Goal: Task Accomplishment & Management: Use online tool/utility

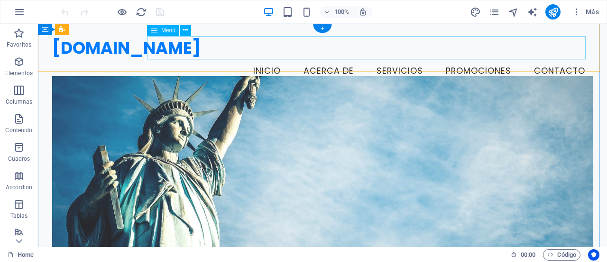
click at [470, 59] on nav "Inicio Acerca de Servicios Promociones Contacto" at bounding box center [322, 71] width 541 height 24
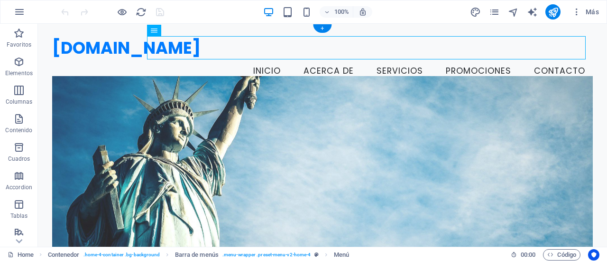
click at [341, 102] on figure at bounding box center [322, 177] width 541 height 203
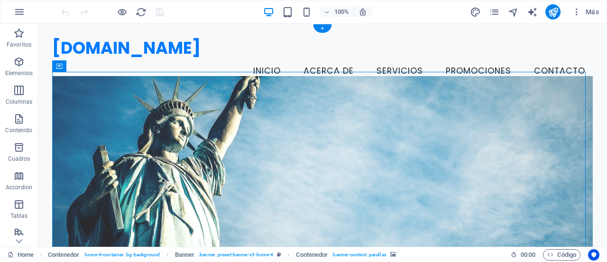
click at [64, 79] on figure at bounding box center [322, 177] width 541 height 203
click at [85, 101] on figure at bounding box center [322, 177] width 541 height 203
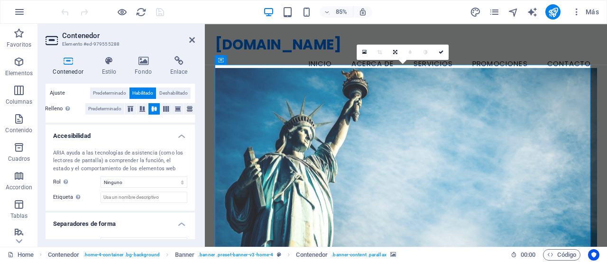
scroll to position [223, 0]
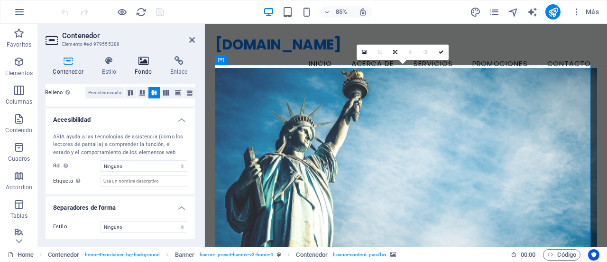
click at [143, 57] on icon at bounding box center [144, 60] width 32 height 9
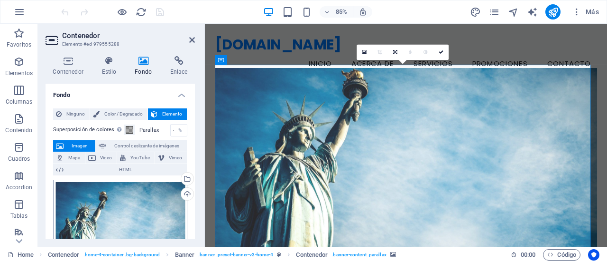
scroll to position [95, 0]
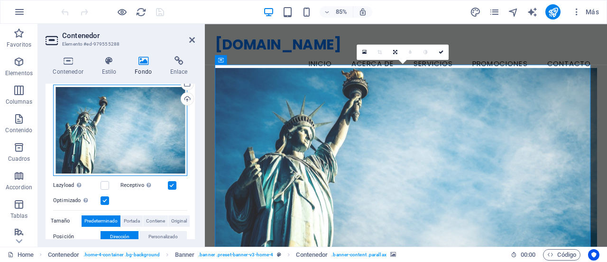
click at [135, 130] on div "Arrastra archivos aquí, haz clic para escoger archivos o selecciona archivos de…" at bounding box center [120, 129] width 134 height 91
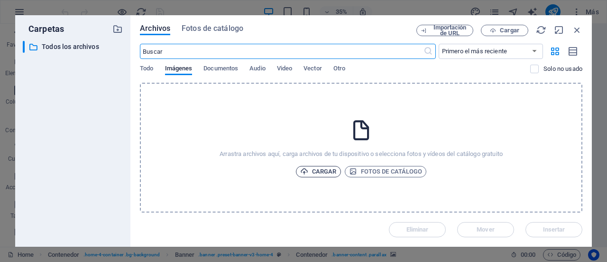
click at [318, 169] on span "Cargar" at bounding box center [318, 171] width 37 height 11
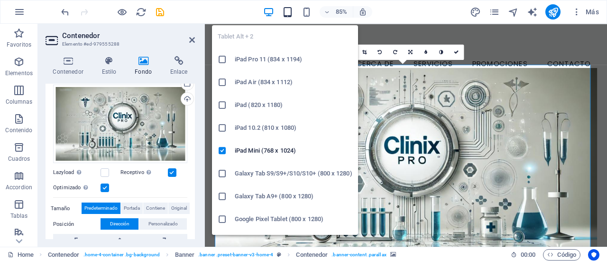
click at [290, 13] on icon "button" at bounding box center [287, 12] width 11 height 11
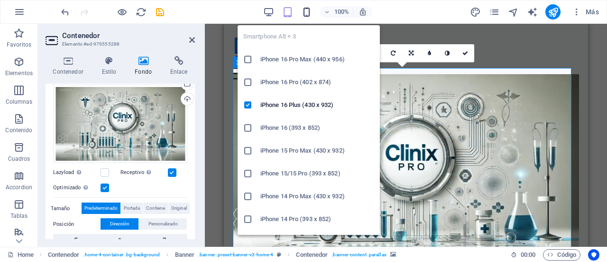
click at [310, 13] on icon "button" at bounding box center [306, 12] width 11 height 11
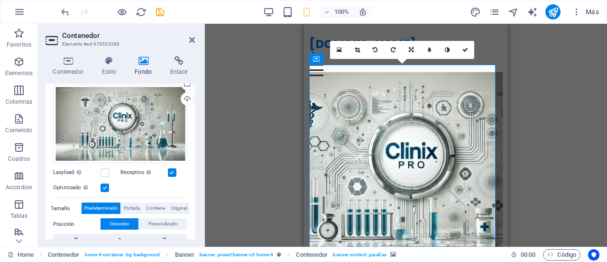
click at [274, 13] on div "100%" at bounding box center [318, 11] width 110 height 15
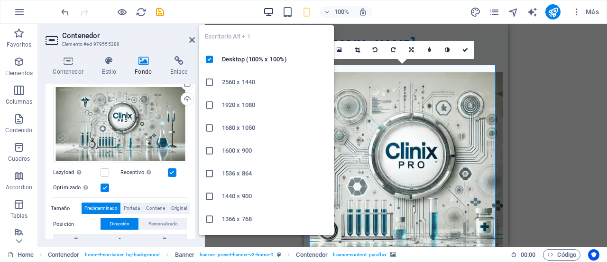
click at [270, 12] on icon "button" at bounding box center [268, 12] width 11 height 11
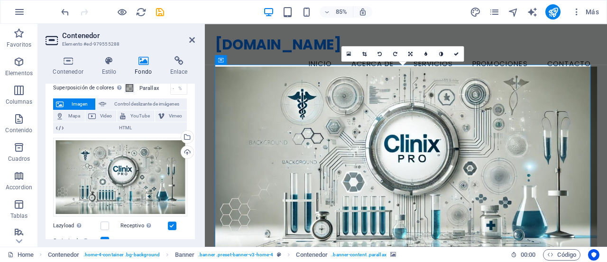
scroll to position [0, 0]
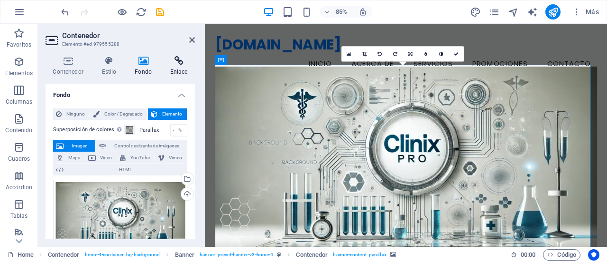
click at [181, 61] on icon at bounding box center [179, 60] width 32 height 9
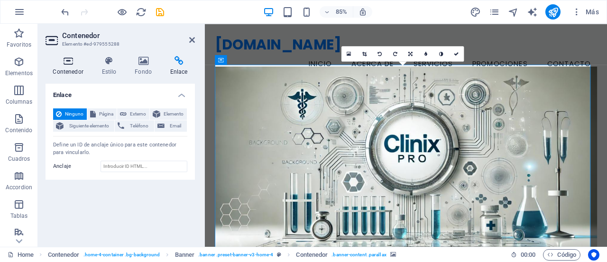
click at [62, 63] on icon at bounding box center [68, 60] width 45 height 9
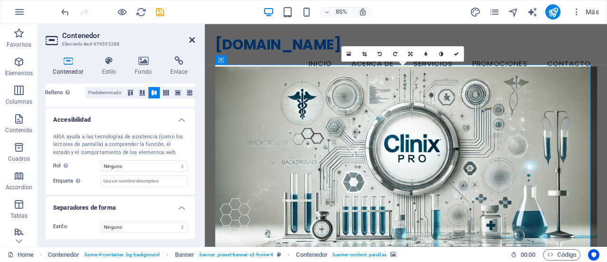
click at [192, 42] on icon at bounding box center [192, 40] width 6 height 8
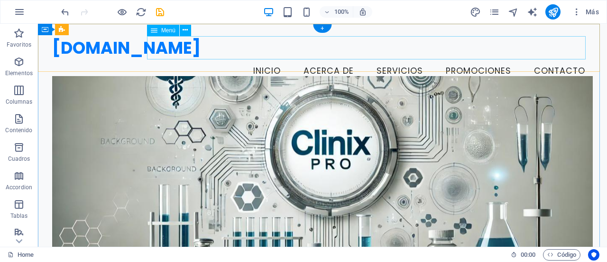
click at [200, 59] on nav "Inicio Acerca de Servicios Promociones Contacto" at bounding box center [322, 71] width 541 height 24
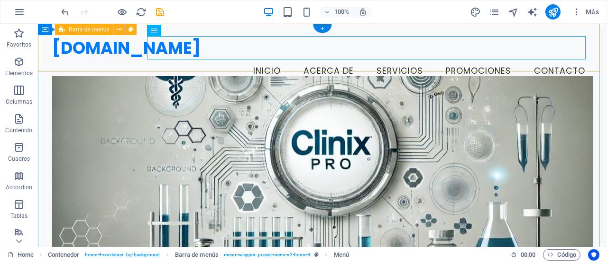
click at [144, 65] on div "[DOMAIN_NAME] Menu Inicio Acerca de Servicios Promociones Contacto" at bounding box center [323, 59] width 570 height 71
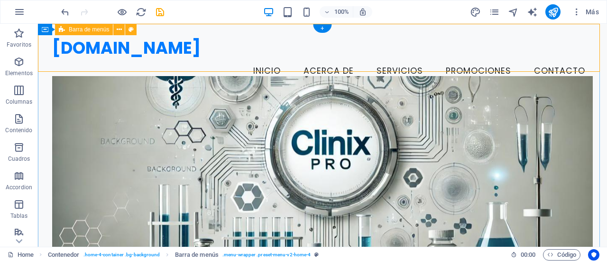
click at [150, 32] on div "[DOMAIN_NAME] Menu Inicio Acerca de Servicios Promociones Contacto" at bounding box center [323, 59] width 570 height 71
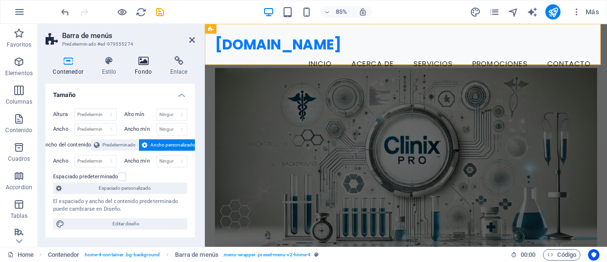
click at [139, 62] on icon at bounding box center [144, 60] width 32 height 9
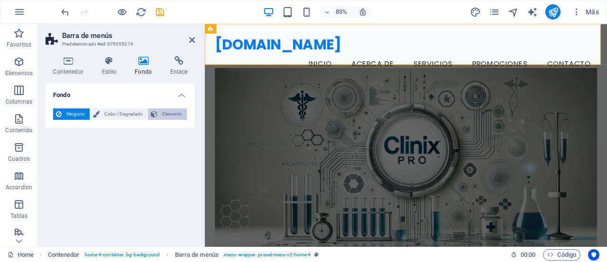
click at [175, 112] on span "Elemento" at bounding box center [172, 113] width 24 height 11
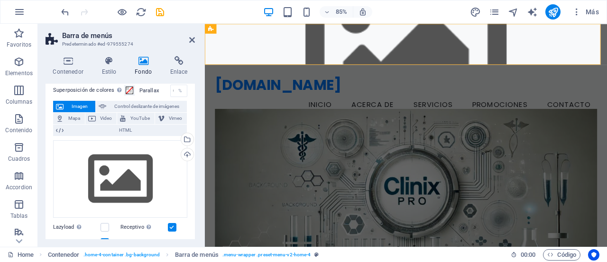
scroll to position [95, 0]
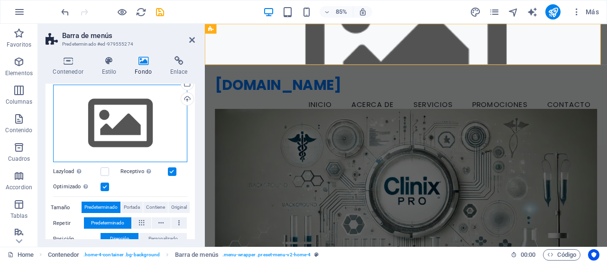
click at [136, 125] on div "Arrastra archivos aquí, haz clic para escoger archivos o selecciona archivos de…" at bounding box center [120, 123] width 134 height 78
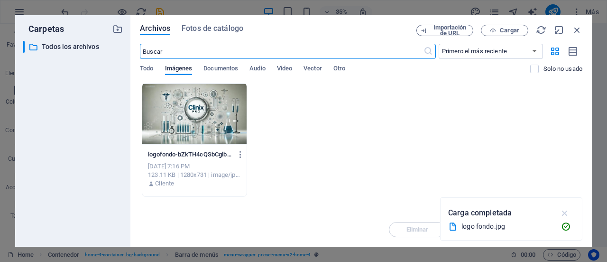
click at [566, 210] on icon "button" at bounding box center [565, 212] width 11 height 10
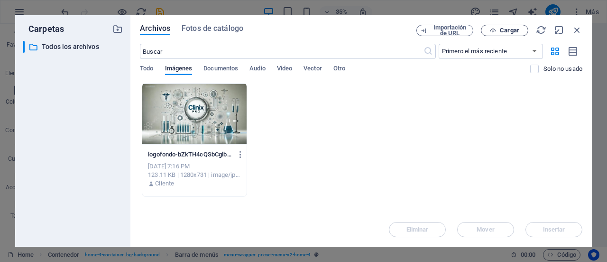
click at [503, 28] on span "Cargar" at bounding box center [509, 31] width 19 height 6
click at [581, 29] on icon "button" at bounding box center [577, 30] width 10 height 10
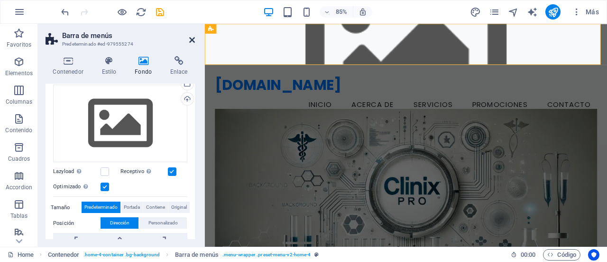
click at [195, 41] on icon at bounding box center [192, 40] width 6 height 8
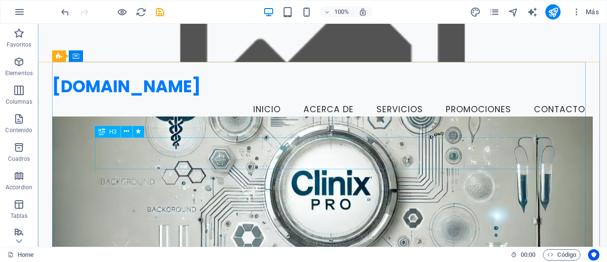
scroll to position [0, 0]
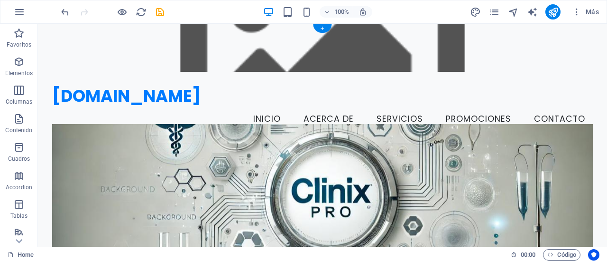
click at [218, 124] on figure at bounding box center [322, 225] width 541 height 203
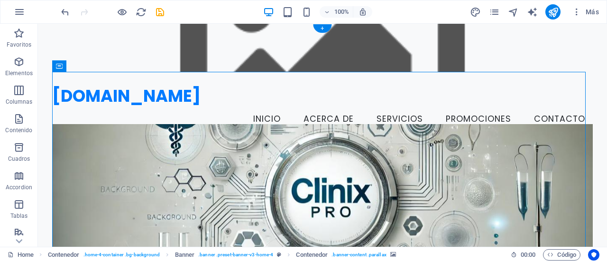
click at [218, 124] on figure at bounding box center [322, 225] width 541 height 203
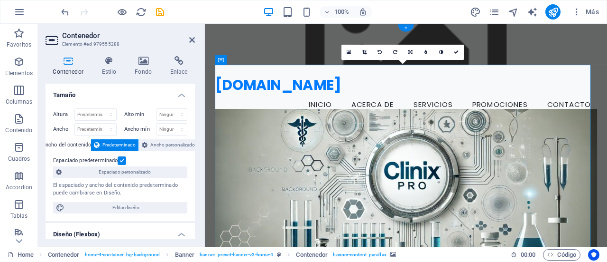
click at [220, 124] on figure at bounding box center [442, 225] width 450 height 203
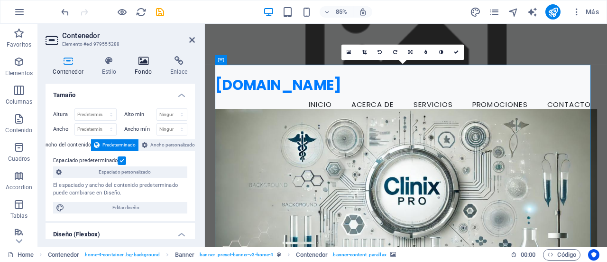
click at [143, 65] on icon at bounding box center [144, 60] width 32 height 9
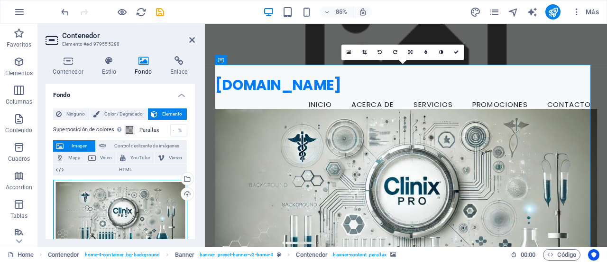
click at [150, 206] on div "Arrastra archivos aquí, haz clic para escoger archivos o selecciona archivos de…" at bounding box center [120, 218] width 134 height 79
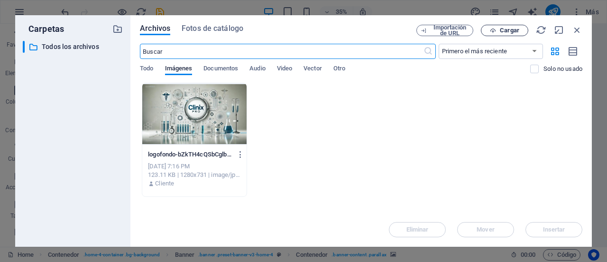
click at [506, 31] on span "Cargar" at bounding box center [509, 31] width 19 height 6
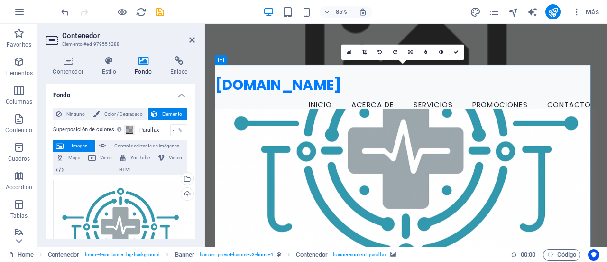
click at [607, 236] on figure at bounding box center [442, 243] width 450 height 239
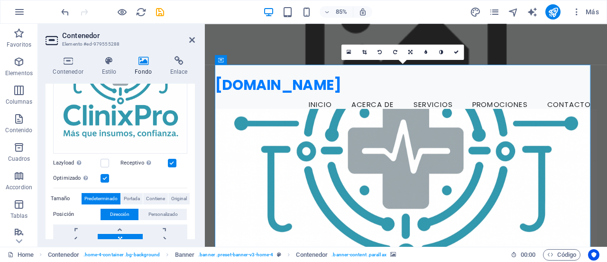
scroll to position [190, 0]
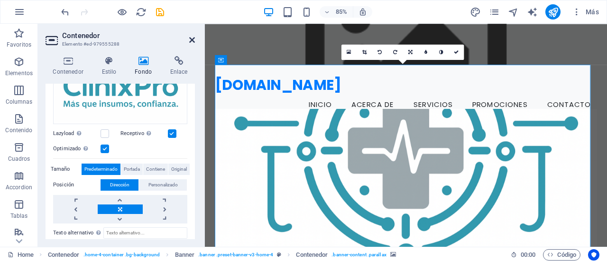
click at [190, 39] on icon at bounding box center [192, 40] width 6 height 8
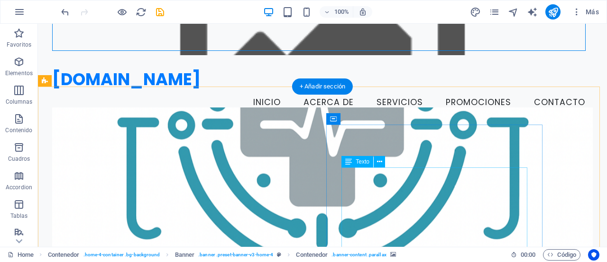
scroll to position [0, 0]
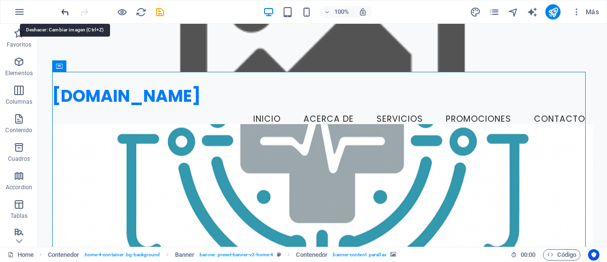
click at [60, 8] on icon "undo" at bounding box center [65, 12] width 11 height 11
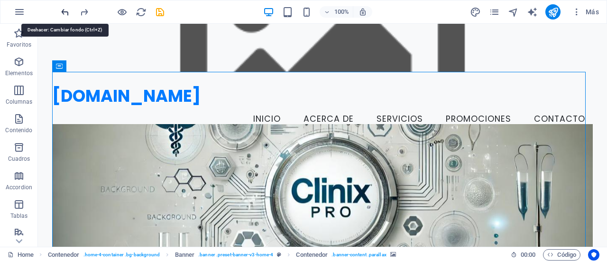
click at [65, 8] on icon "undo" at bounding box center [65, 12] width 11 height 11
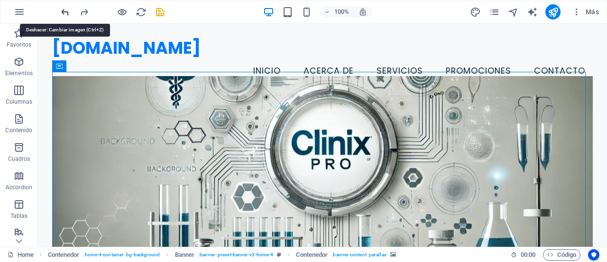
click at [65, 8] on icon "undo" at bounding box center [65, 12] width 11 height 11
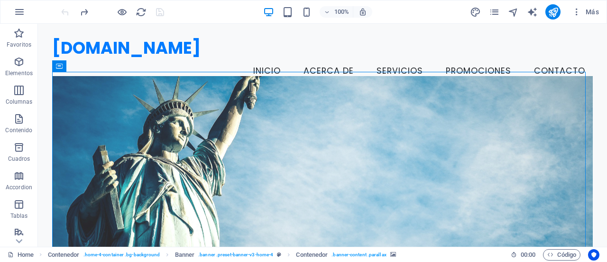
click at [65, 8] on div at bounding box center [112, 11] width 106 height 15
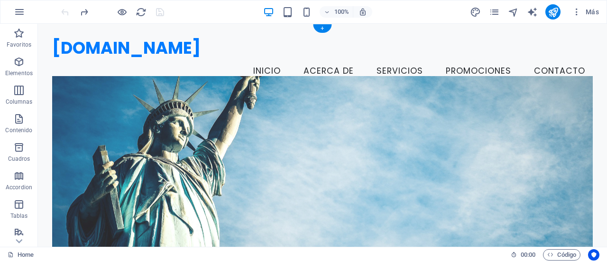
click at [113, 88] on figure at bounding box center [322, 177] width 541 height 203
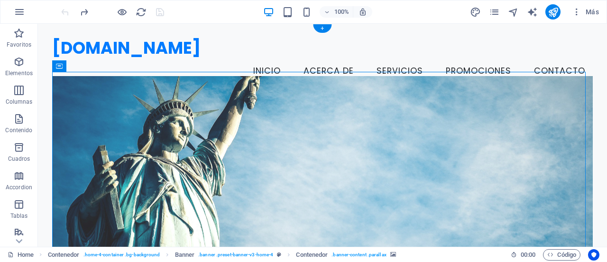
click at [121, 95] on figure at bounding box center [322, 177] width 541 height 203
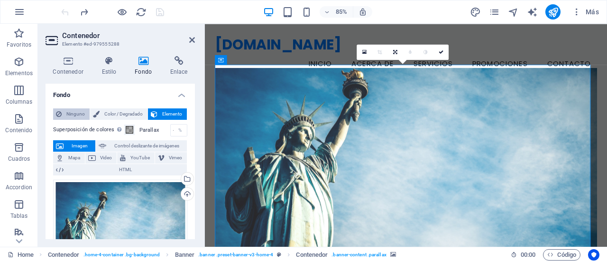
click at [72, 109] on span "Ninguno" at bounding box center [76, 113] width 22 height 11
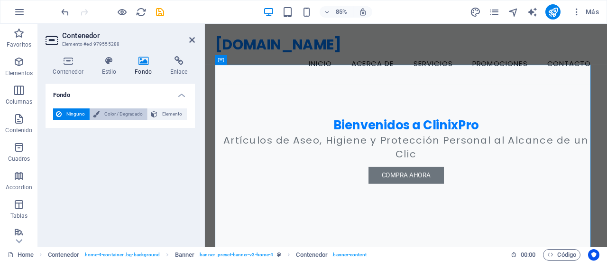
click at [118, 113] on span "Color / Degradado" at bounding box center [124, 113] width 42 height 11
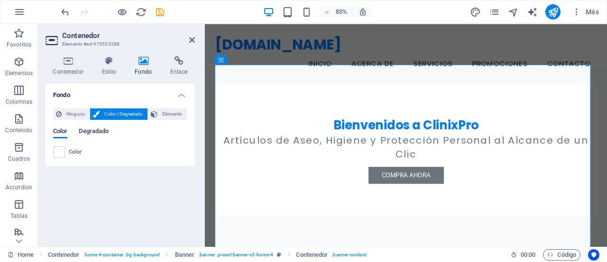
click at [103, 131] on span "Degradado" at bounding box center [94, 131] width 30 height 13
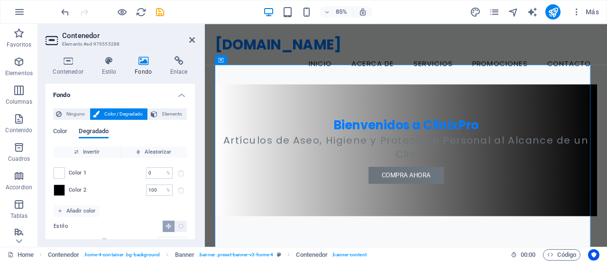
scroll to position [40, 0]
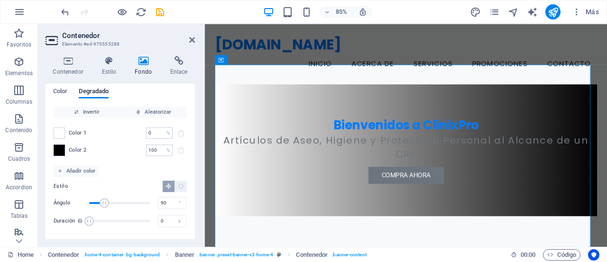
click at [58, 149] on span at bounding box center [59, 150] width 10 height 10
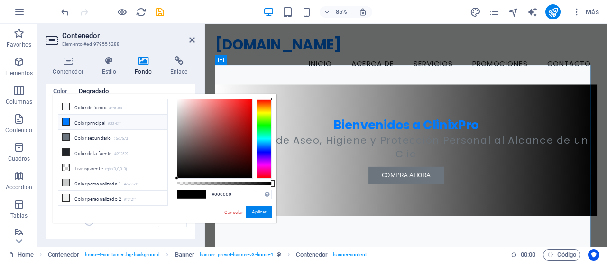
click at [66, 121] on icon at bounding box center [66, 121] width 7 height 7
type input "#007bff"
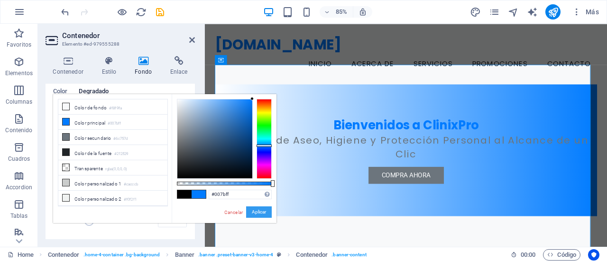
click at [252, 212] on button "Aplicar" at bounding box center [259, 211] width 26 height 11
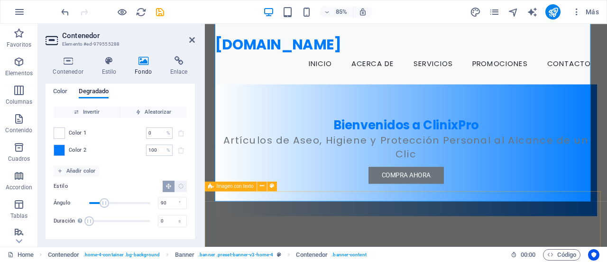
scroll to position [0, 0]
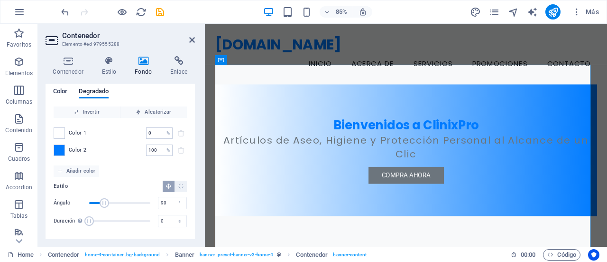
click at [65, 91] on span "Color" at bounding box center [60, 91] width 14 height 13
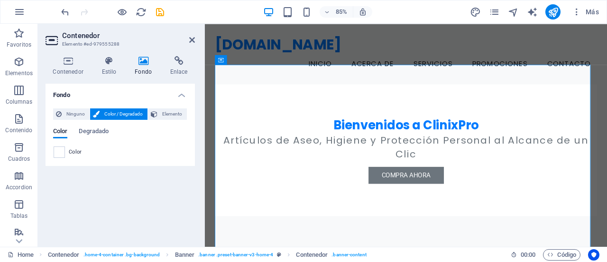
click at [129, 116] on span "Color / Degradado" at bounding box center [124, 113] width 42 height 11
click at [102, 131] on span "Degradado" at bounding box center [94, 131] width 30 height 13
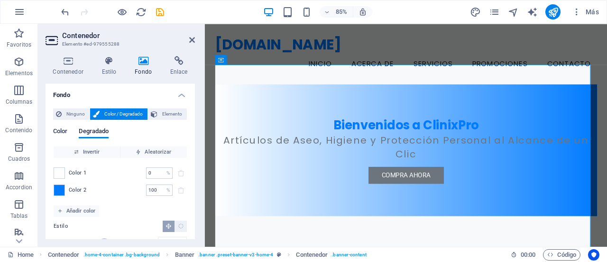
click at [67, 131] on span "Color" at bounding box center [60, 131] width 14 height 13
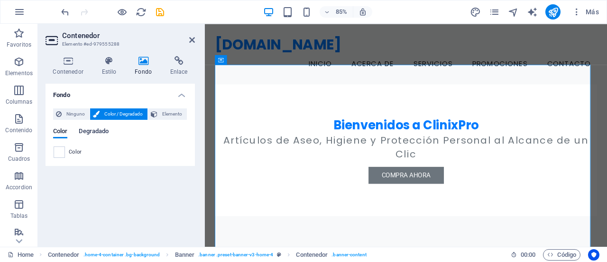
click at [98, 131] on span "Degradado" at bounding box center [94, 131] width 30 height 13
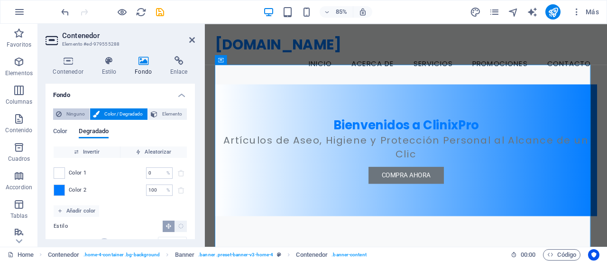
click at [71, 113] on span "Ninguno" at bounding box center [76, 113] width 22 height 11
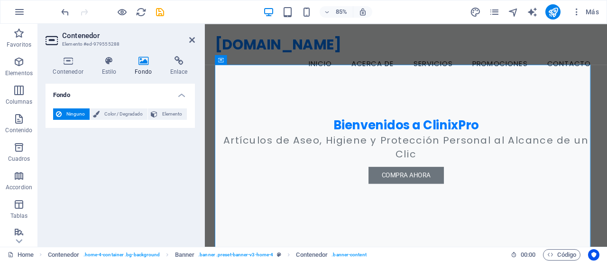
click at [188, 45] on header "Contenedor Elemento #ed-979555288" at bounding box center [121, 36] width 150 height 25
click at [189, 40] on icon at bounding box center [192, 40] width 6 height 8
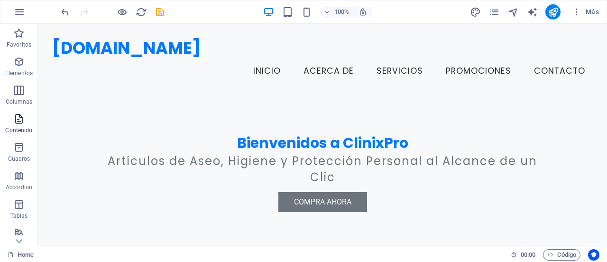
click at [14, 118] on icon "button" at bounding box center [18, 118] width 11 height 11
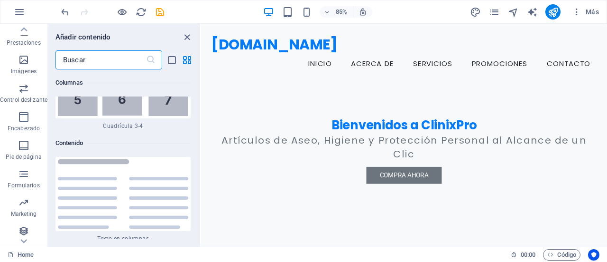
scroll to position [204, 0]
click at [15, 203] on span "Marketing" at bounding box center [23, 205] width 47 height 23
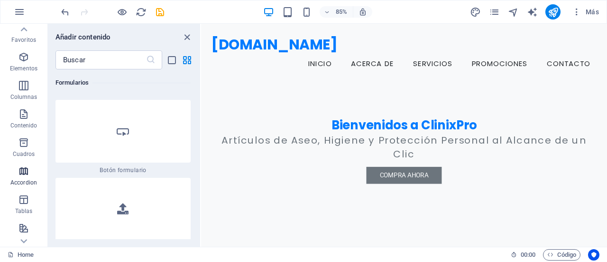
scroll to position [0, 0]
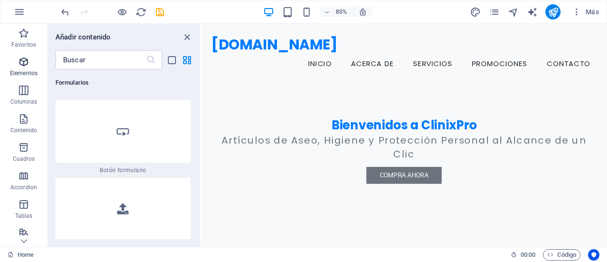
click at [25, 62] on icon "button" at bounding box center [23, 61] width 11 height 11
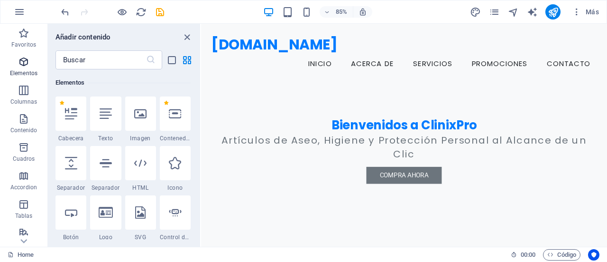
scroll to position [179, 0]
click at [587, 13] on span "Más" at bounding box center [585, 11] width 27 height 9
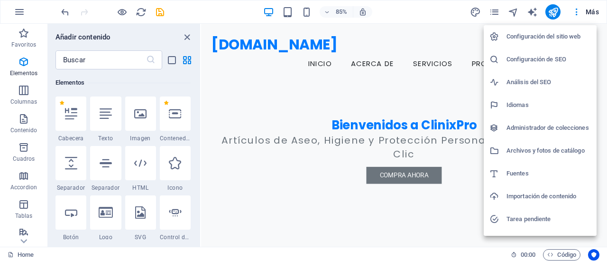
click at [536, 39] on h6 "Configuración del sitio web" at bounding box center [549, 36] width 84 height 11
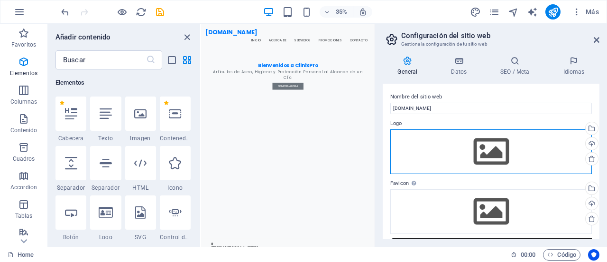
click at [478, 149] on div "Arrastra archivos aquí, haz clic para escoger archivos o selecciona archivos de…" at bounding box center [492, 151] width 202 height 45
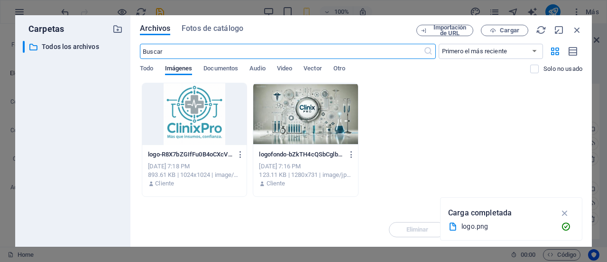
click at [210, 112] on div at bounding box center [194, 114] width 104 height 62
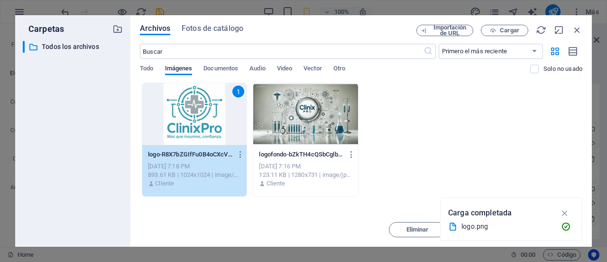
click at [210, 112] on div "1" at bounding box center [194, 114] width 104 height 62
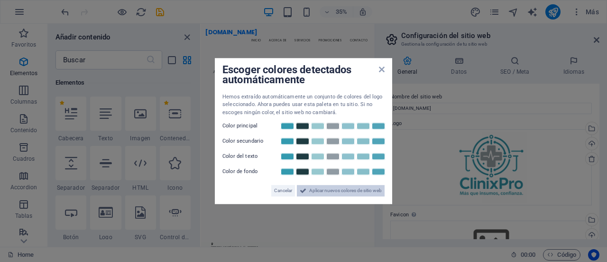
click at [343, 192] on span "Aplicar nuevos colores de sitio web" at bounding box center [345, 190] width 73 height 11
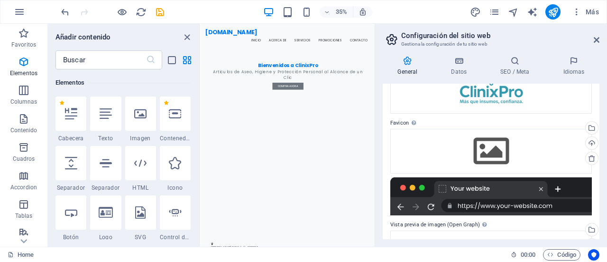
scroll to position [95, 0]
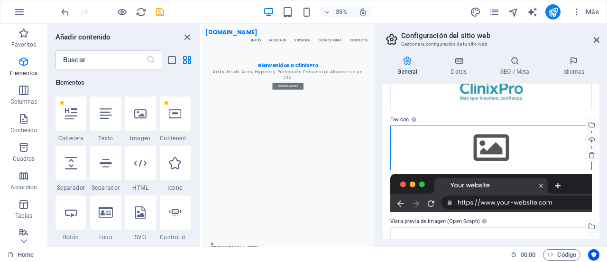
click at [463, 150] on div "Arrastra archivos aquí, haz clic para escoger archivos o selecciona archivos de…" at bounding box center [492, 147] width 202 height 45
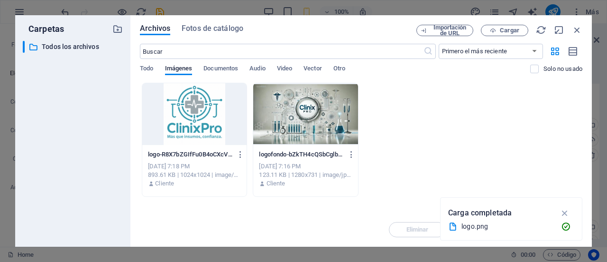
click at [205, 110] on div at bounding box center [194, 114] width 104 height 62
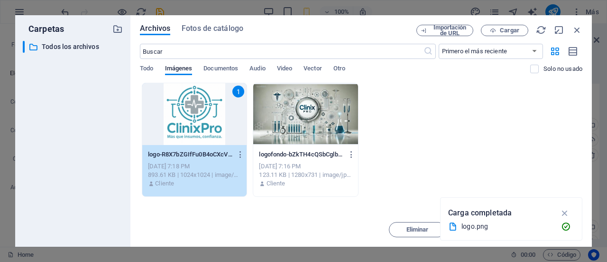
click at [205, 110] on div "1" at bounding box center [194, 114] width 104 height 62
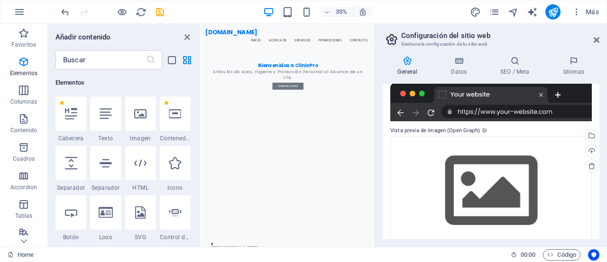
scroll to position [230, 0]
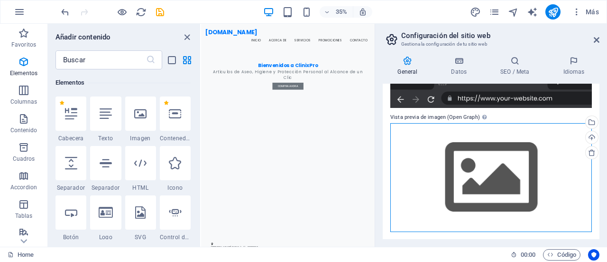
click at [501, 186] on div "Arrastra archivos aquí, haz clic para escoger archivos o selecciona archivos de…" at bounding box center [492, 177] width 202 height 109
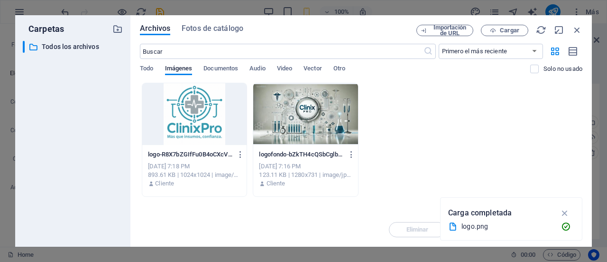
click at [186, 108] on div at bounding box center [194, 114] width 104 height 62
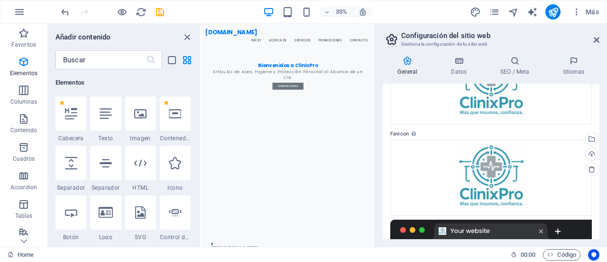
scroll to position [0, 0]
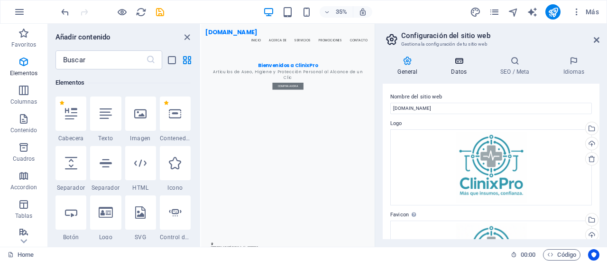
click at [457, 58] on icon at bounding box center [460, 60] width 46 height 9
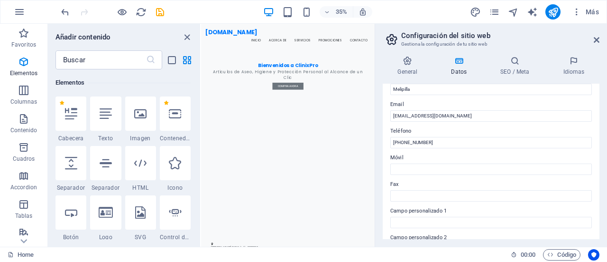
scroll to position [190, 0]
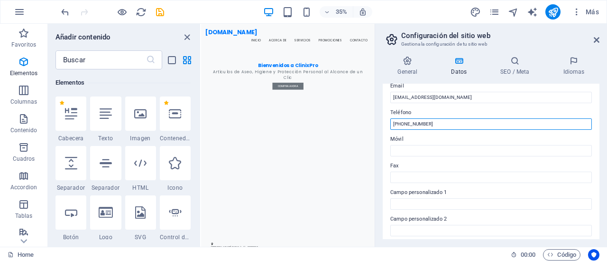
drag, startPoint x: 402, startPoint y: 124, endPoint x: 453, endPoint y: 124, distance: 50.8
click at [453, 124] on input "[PHONE_NUMBER]" at bounding box center [492, 123] width 202 height 11
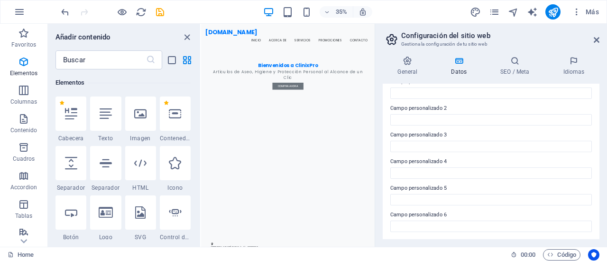
scroll to position [0, 0]
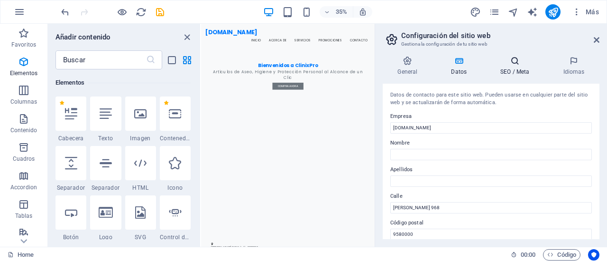
type input "[PHONE_NUMBER]"
click at [520, 62] on icon at bounding box center [515, 60] width 59 height 9
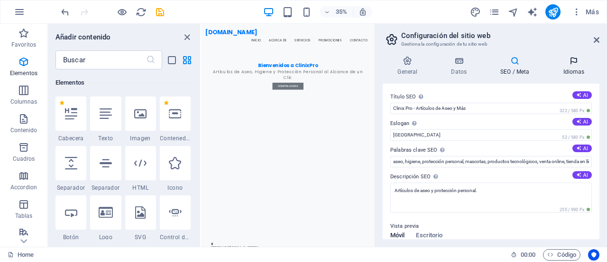
click at [575, 66] on h4 "Idiomas" at bounding box center [574, 66] width 51 height 20
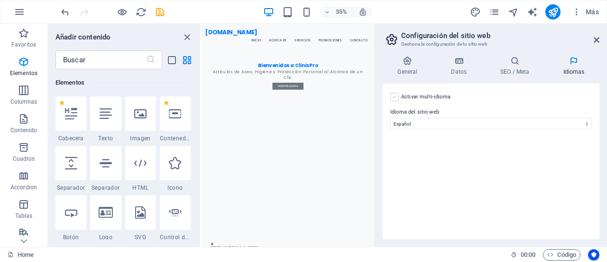
click at [391, 97] on label at bounding box center [395, 97] width 9 height 9
click at [0, 0] on input "Activar multi-idioma Para desactivar la opción multi-idioma, elimine todos los …" at bounding box center [0, 0] width 0 height 0
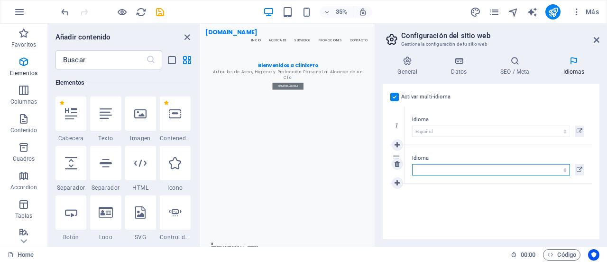
click at [463, 167] on select "Abkhazian Afar Afrikaans Akan Albanés Alemán Amharic Árabe Aragonese Armenian A…" at bounding box center [491, 169] width 158 height 11
select select "73"
click at [412, 164] on select "Abkhazian Afar Afrikaans Akan Albanés Alemán Amharic Árabe Aragonese Armenian A…" at bounding box center [491, 169] width 158 height 11
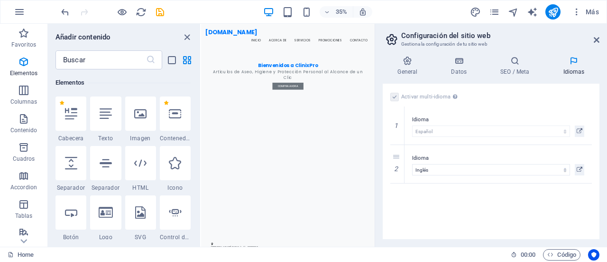
click at [505, 221] on div "Activar multi-idioma Para desactivar la opción multi-idioma, elimine todos los …" at bounding box center [491, 161] width 217 height 155
click at [404, 60] on icon at bounding box center [408, 60] width 50 height 9
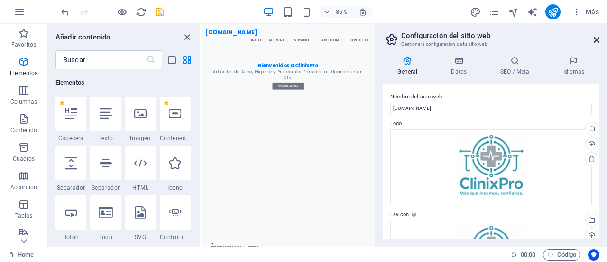
click at [597, 39] on icon at bounding box center [597, 40] width 6 height 8
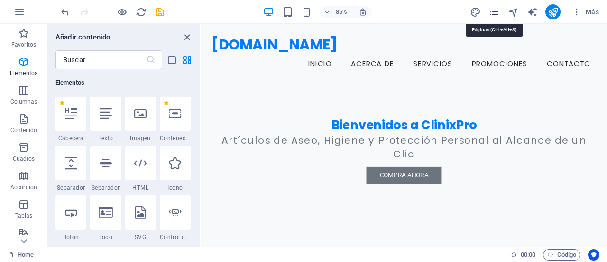
click at [498, 12] on icon "pages" at bounding box center [494, 12] width 11 height 11
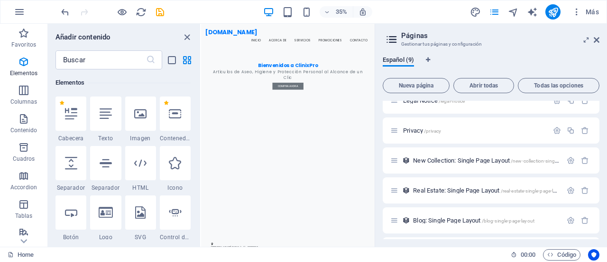
scroll to position [95, 0]
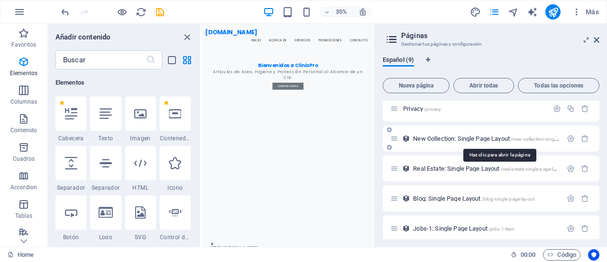
click at [466, 138] on span "New Collection: Single Page Layout /new-collection-single-page-layout" at bounding box center [499, 138] width 172 height 7
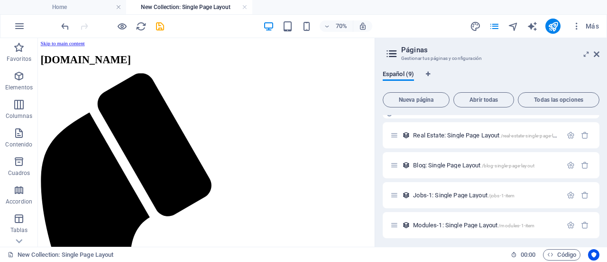
scroll to position [145, 0]
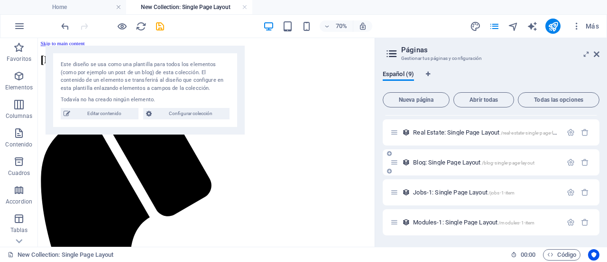
click at [455, 163] on span "Blog: Single Page Layout /blog-single-page-layout" at bounding box center [473, 162] width 121 height 7
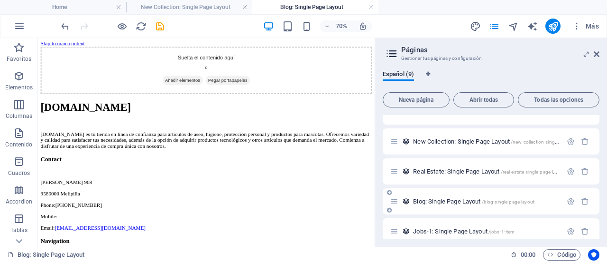
scroll to position [0, 0]
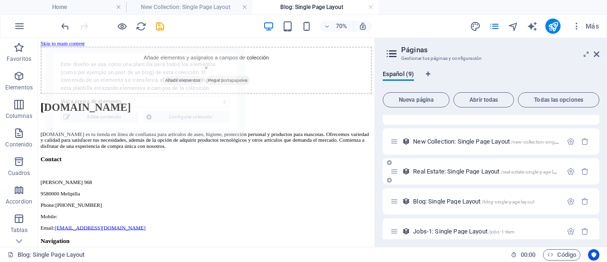
select select "68d68f30d431e8abc30f9369"
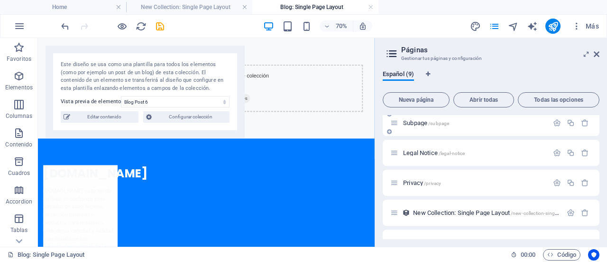
scroll to position [47, 0]
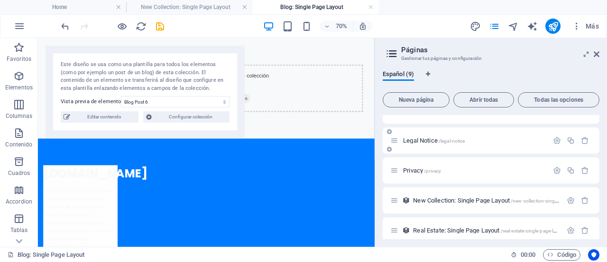
click at [445, 141] on span "/legal-notice" at bounding box center [452, 140] width 27 height 5
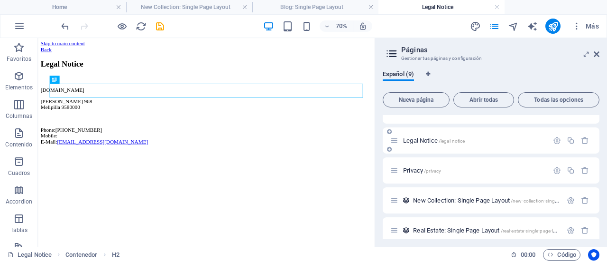
scroll to position [0, 0]
click at [439, 170] on span "/privacy" at bounding box center [432, 170] width 17 height 5
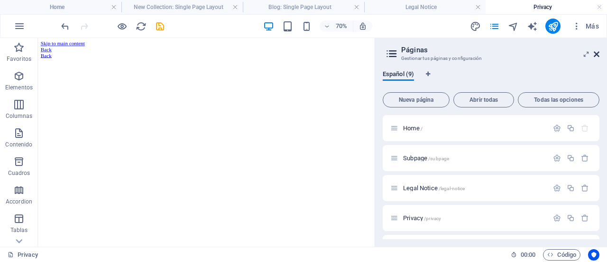
click at [598, 54] on icon at bounding box center [597, 54] width 6 height 8
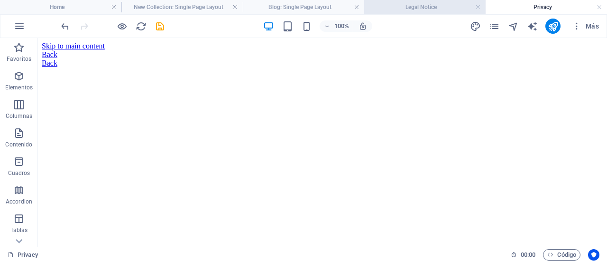
click at [440, 8] on h4 "Legal Notice" at bounding box center [424, 7] width 121 height 10
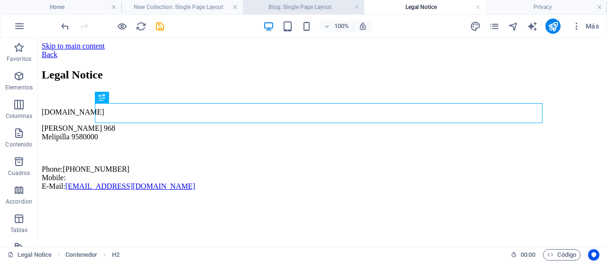
click at [296, 4] on h4 "Blog: Single Page Layout" at bounding box center [303, 7] width 121 height 10
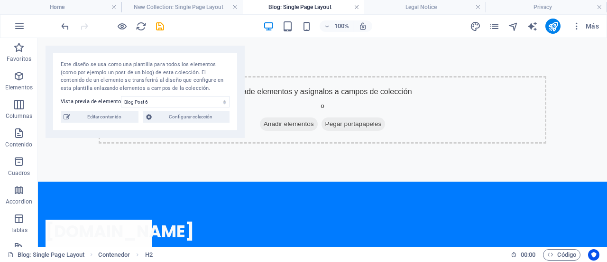
click at [355, 8] on link at bounding box center [357, 7] width 6 height 9
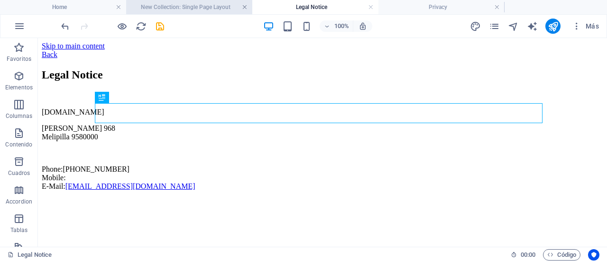
click at [245, 4] on link at bounding box center [245, 7] width 6 height 9
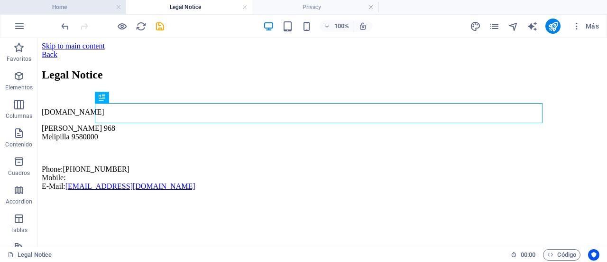
click at [80, 10] on h4 "Home" at bounding box center [63, 7] width 126 height 10
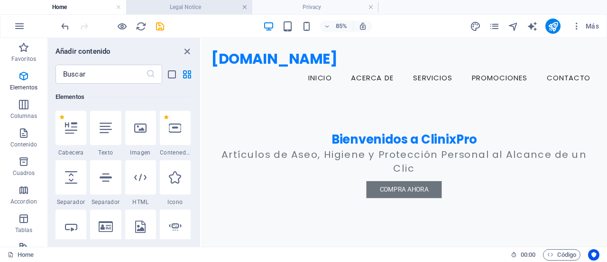
click at [246, 8] on link at bounding box center [245, 7] width 6 height 9
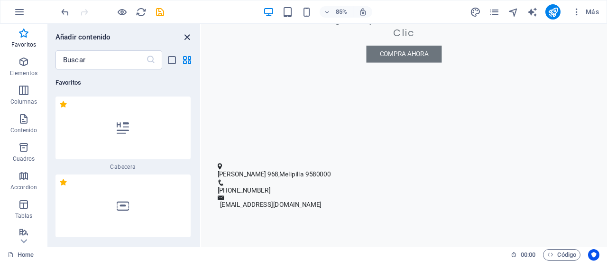
click at [187, 36] on icon "close panel" at bounding box center [187, 37] width 11 height 11
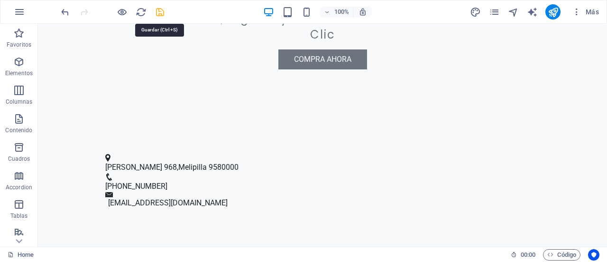
click at [160, 12] on icon "save" at bounding box center [160, 12] width 11 height 11
checkbox input "false"
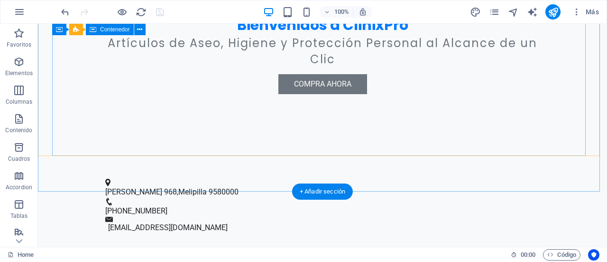
scroll to position [142, 0]
